Goal: Obtain resource: Download file/media

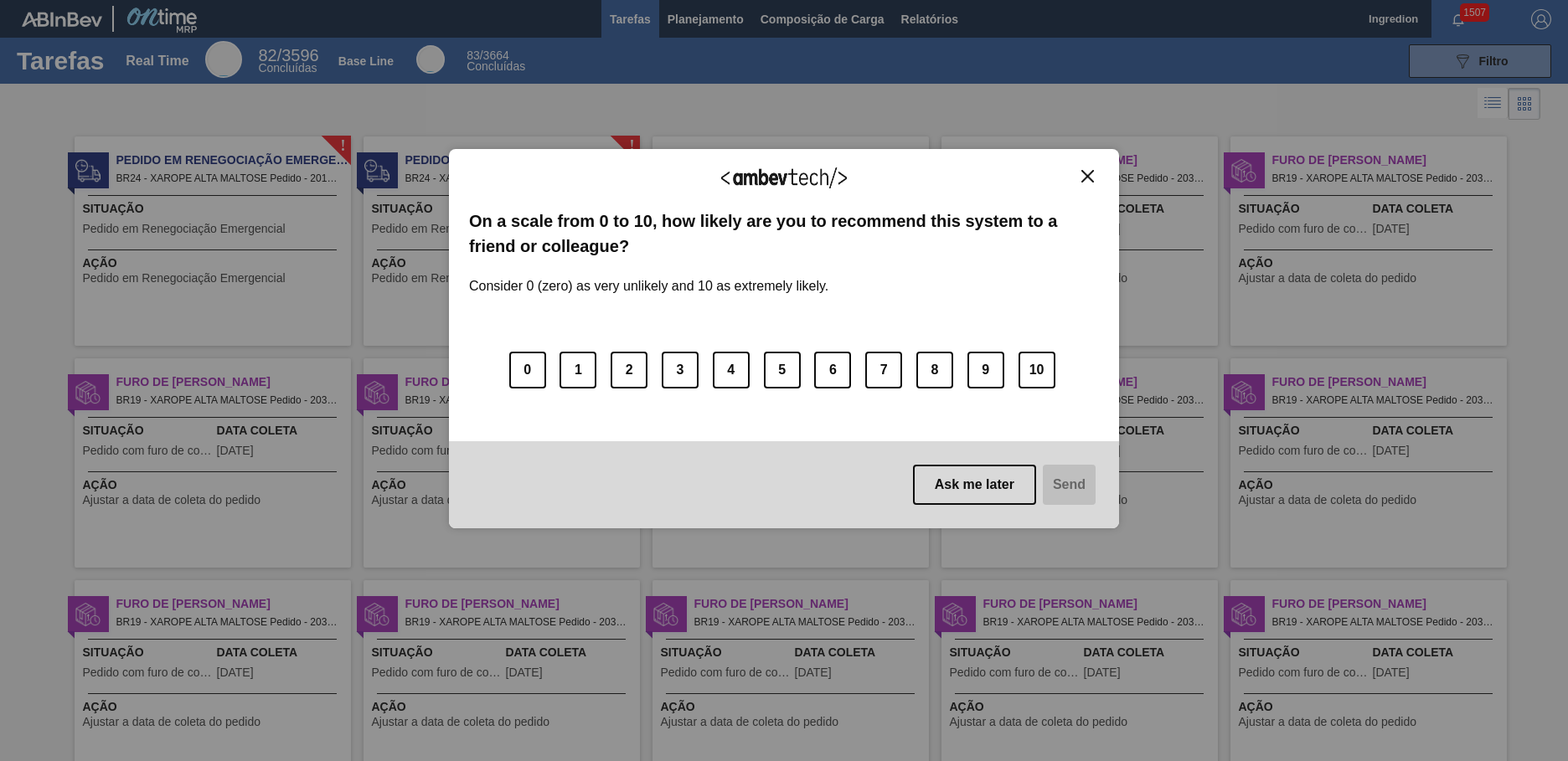
click at [1087, 176] on img "Close" at bounding box center [1088, 176] width 13 height 13
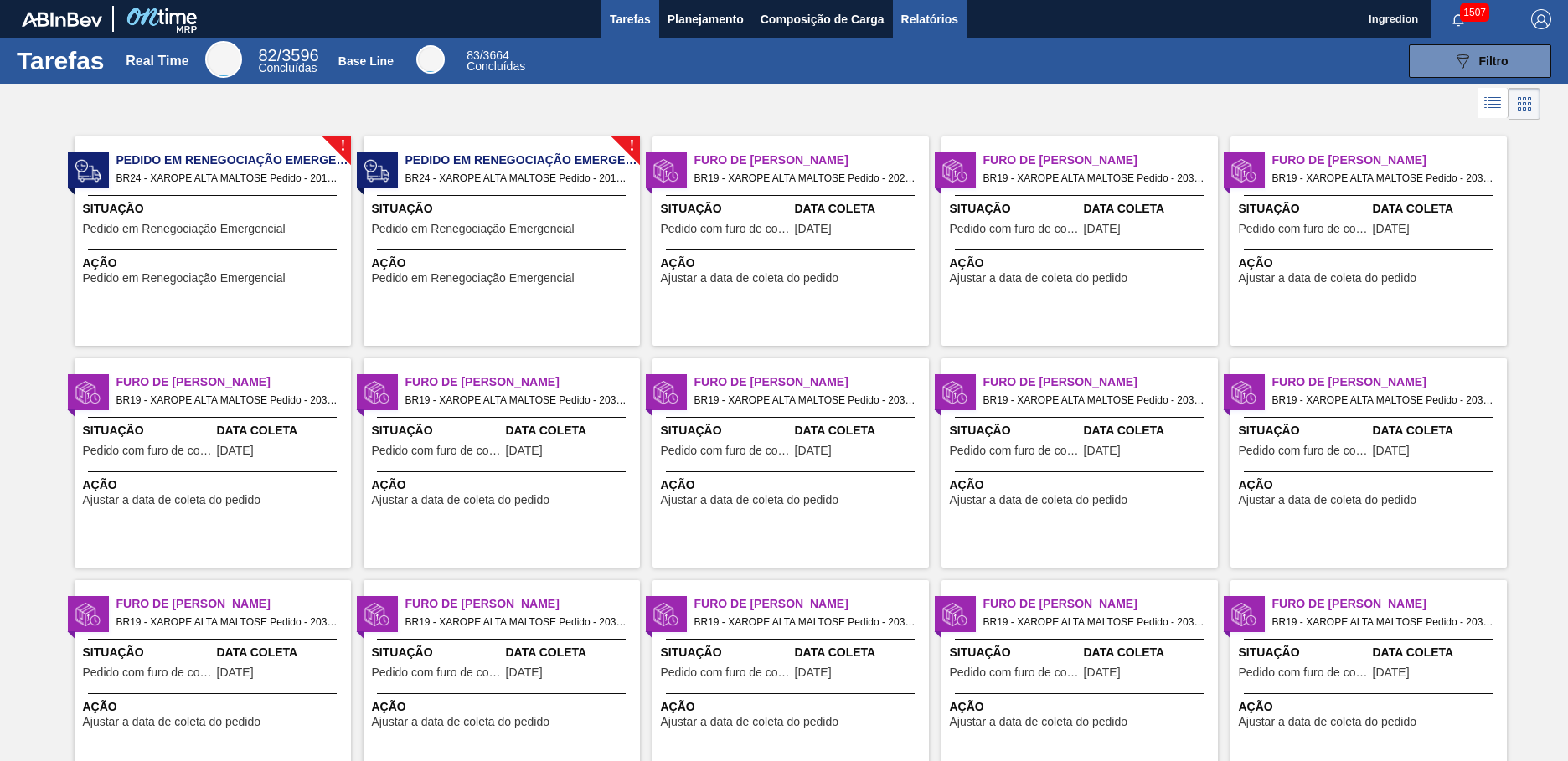
click at [928, 18] on span "Relatórios" at bounding box center [930, 19] width 57 height 20
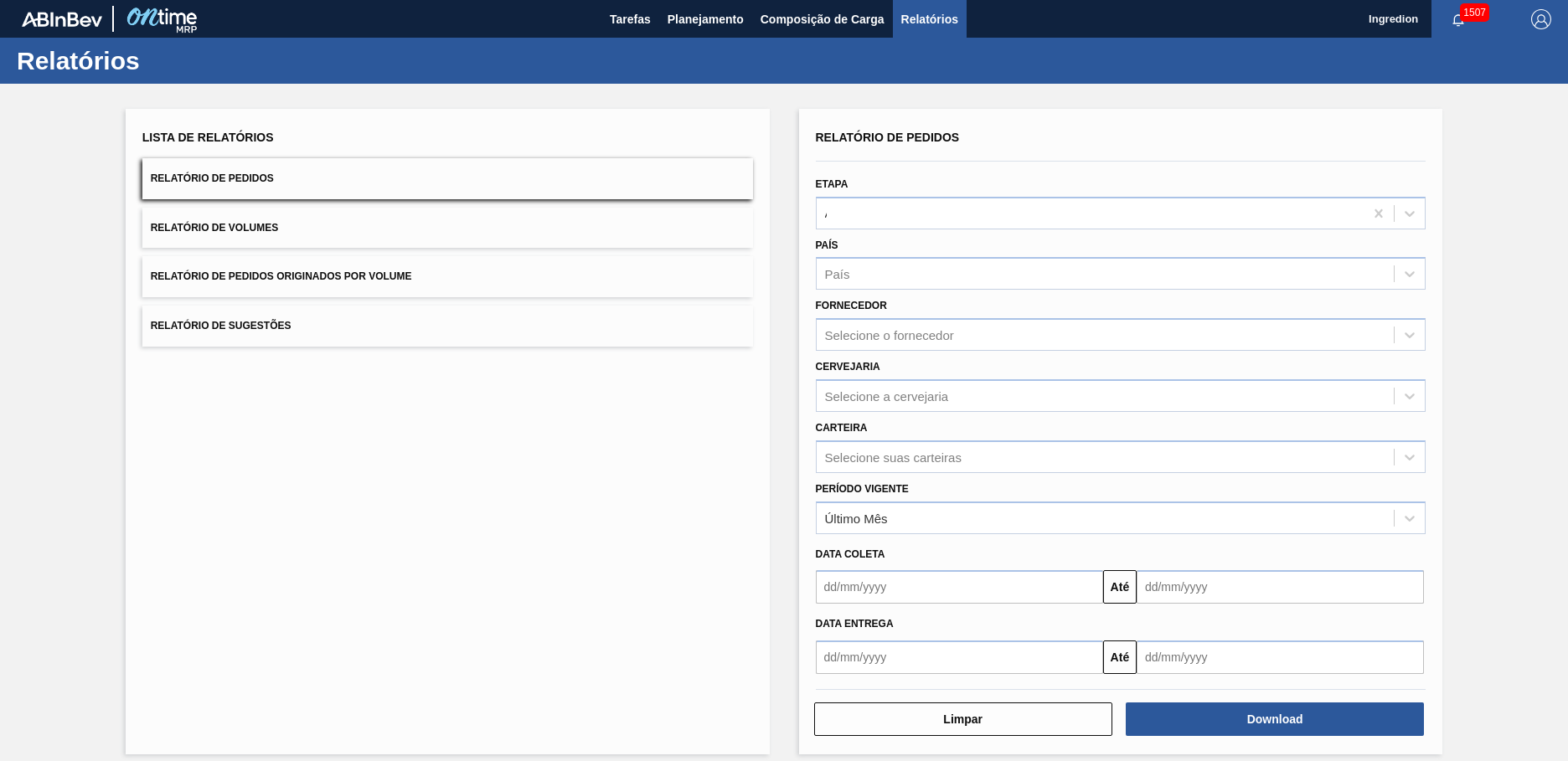
type input "Aguardando Faturamento"
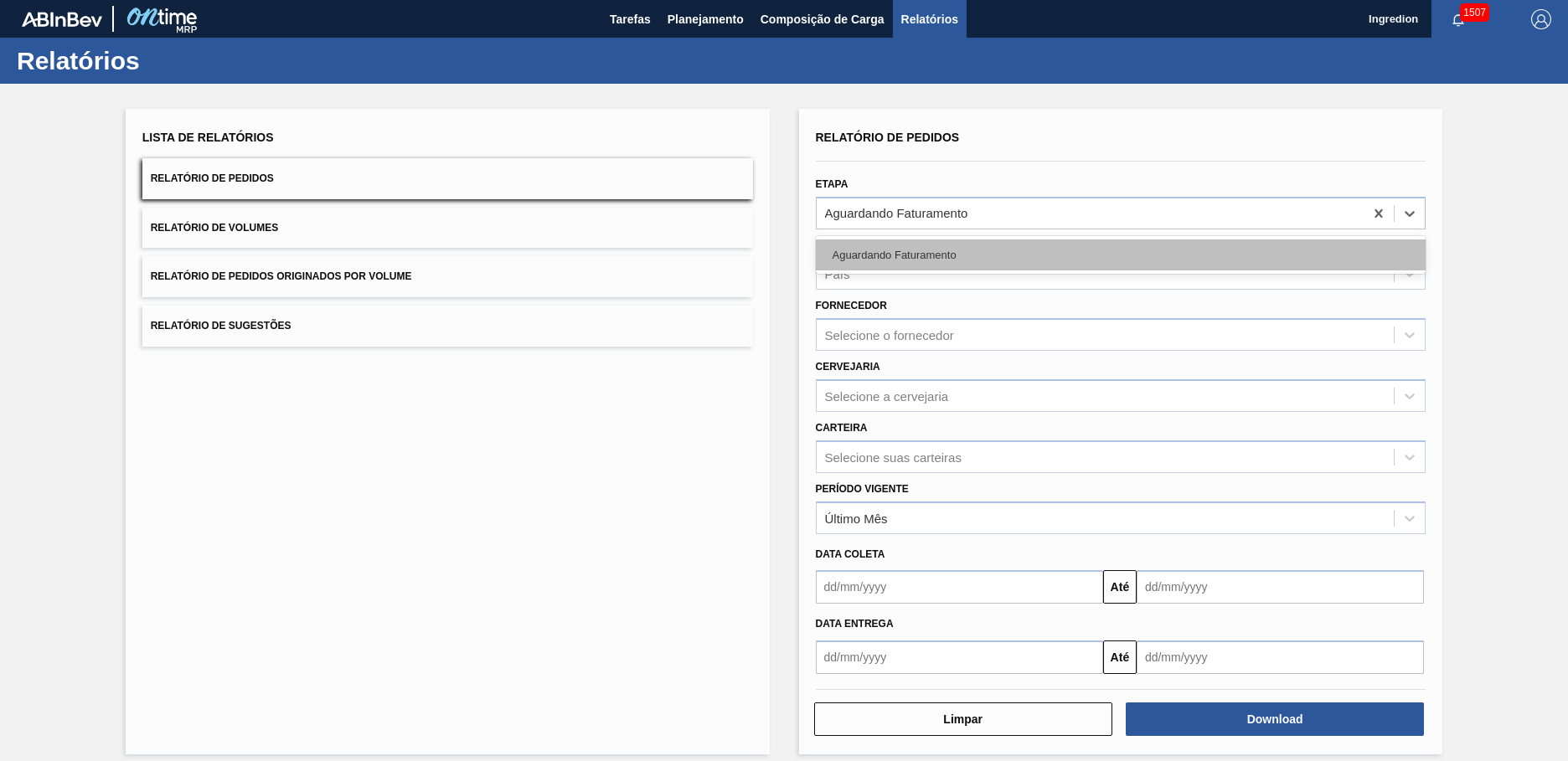
click at [1118, 254] on div "Aguardando Faturamento" at bounding box center [1121, 255] width 611 height 31
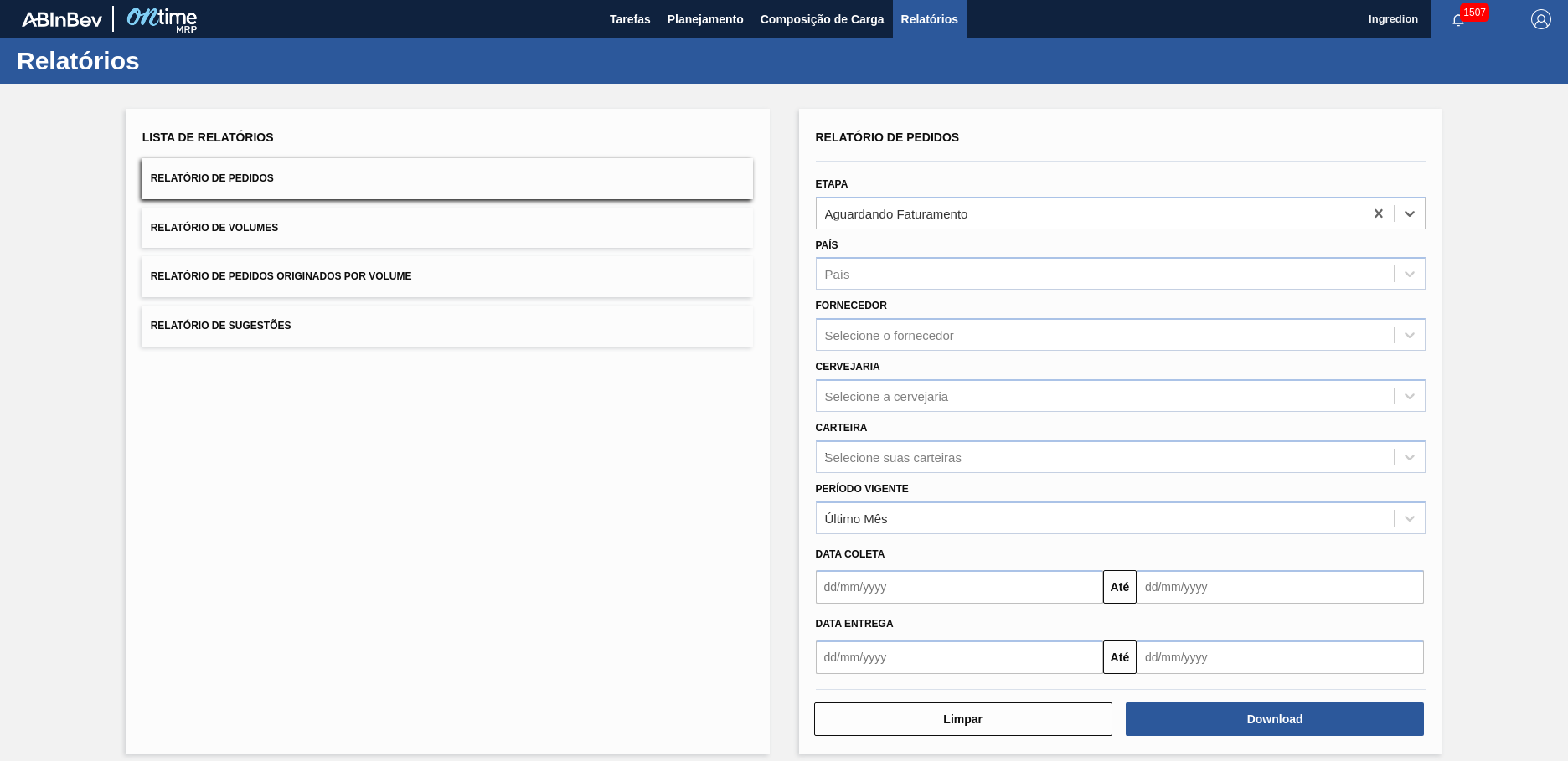
type input "Xarope"
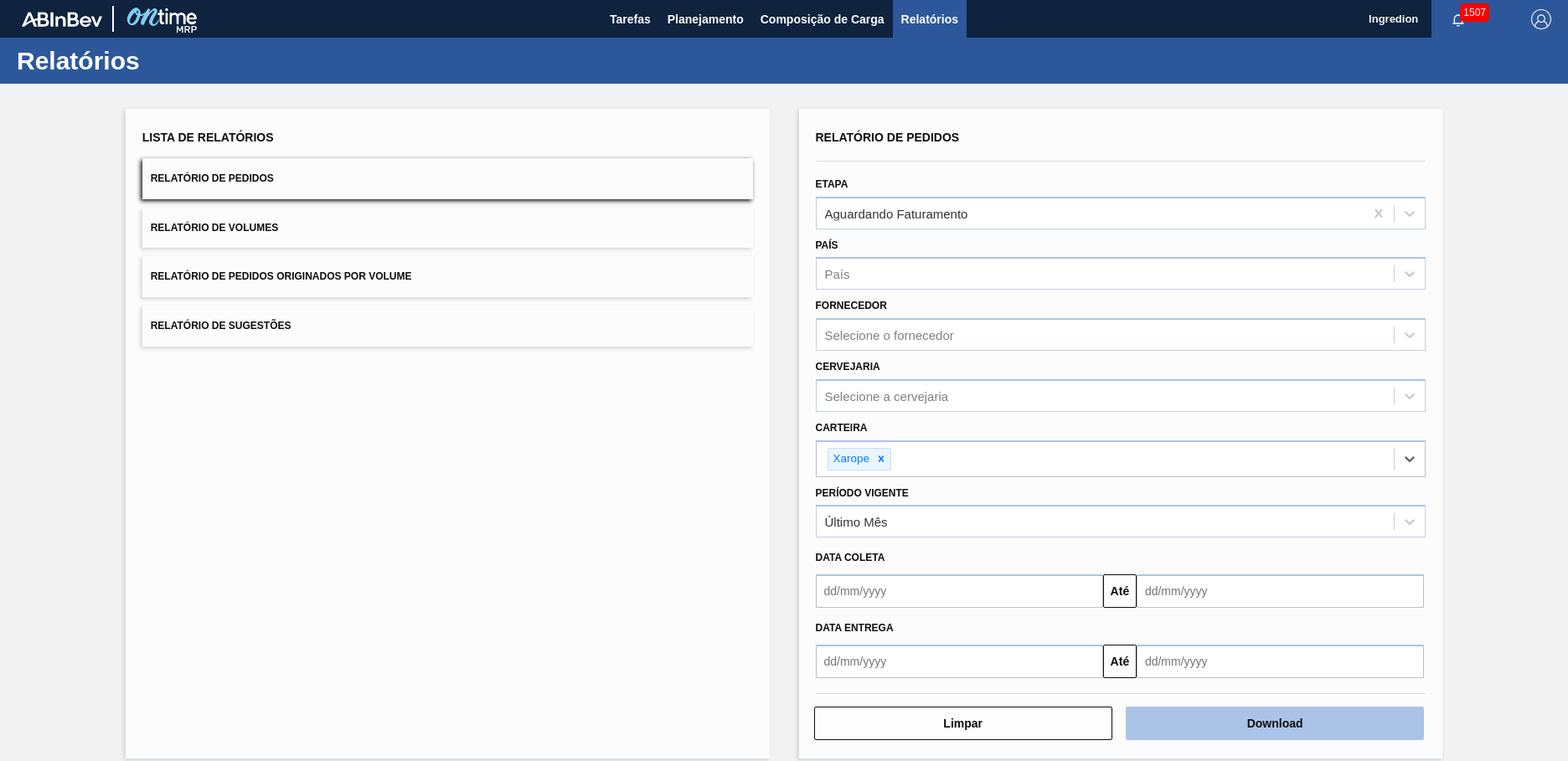
click at [1272, 723] on button "Download" at bounding box center [1274, 723] width 298 height 33
